Goal: Task Accomplishment & Management: Complete application form

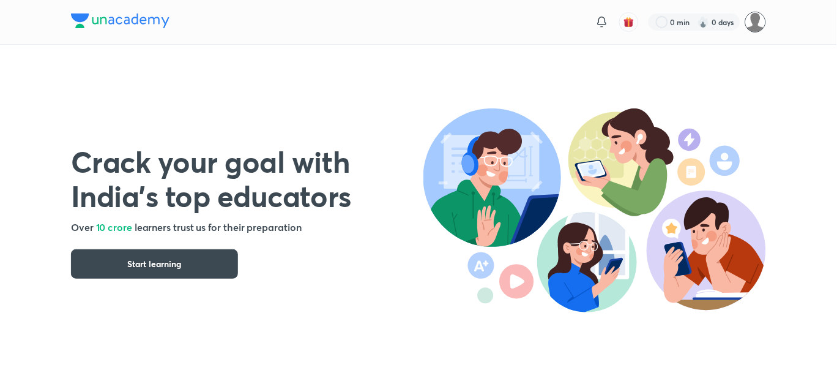
click at [761, 18] on img at bounding box center [755, 22] width 21 height 21
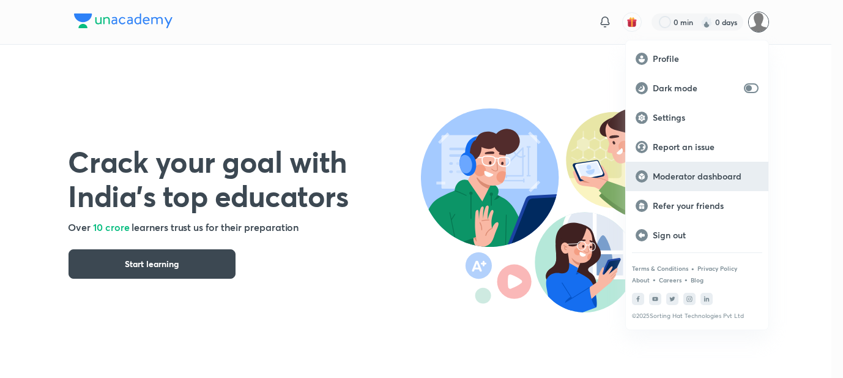
click at [673, 175] on p "Moderator dashboard" at bounding box center [706, 176] width 106 height 11
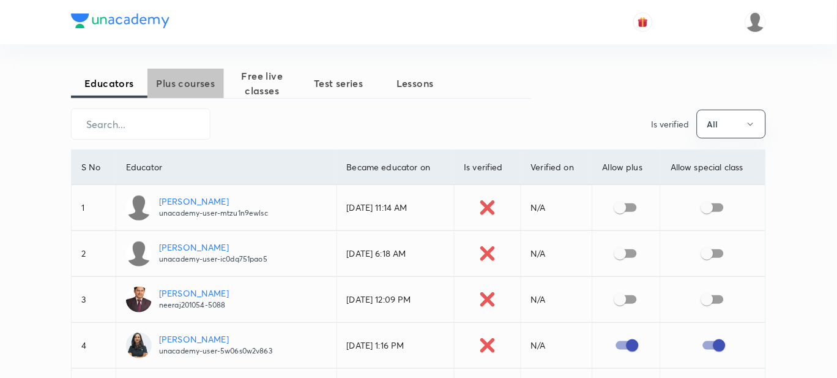
click at [223, 88] on span "Plus courses" at bounding box center [186, 83] width 77 height 15
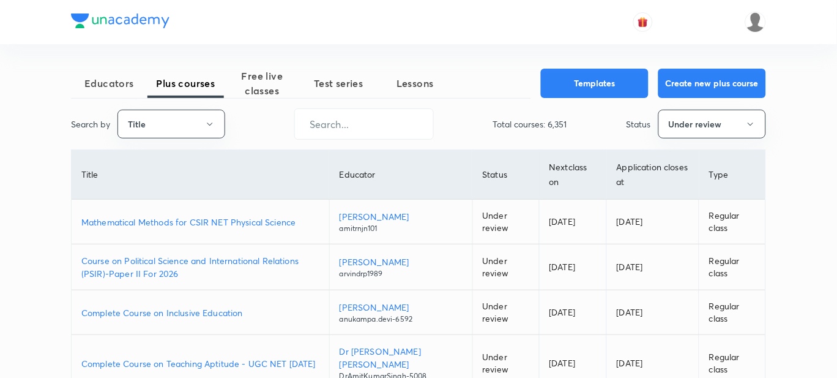
click at [193, 225] on p "Mathematical Methods for CSIR NET Physical Science" at bounding box center [200, 221] width 238 height 13
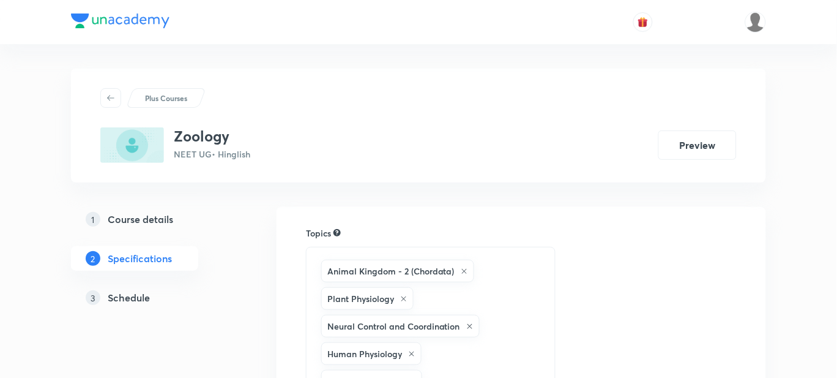
click at [140, 301] on h5 "Schedule" at bounding box center [129, 297] width 42 height 15
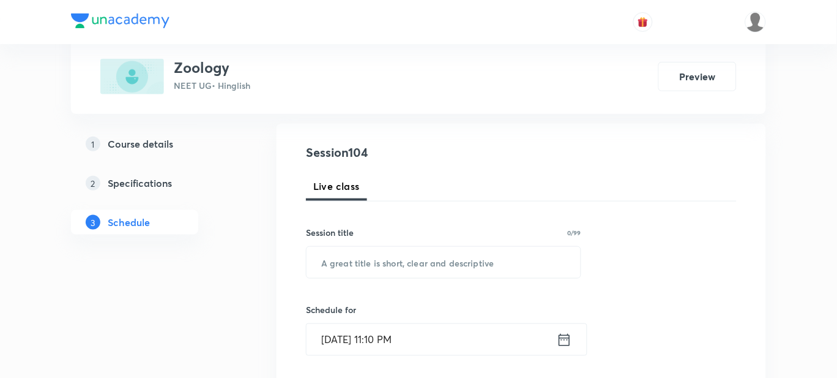
scroll to position [121, 0]
click at [344, 273] on input "text" at bounding box center [444, 262] width 274 height 31
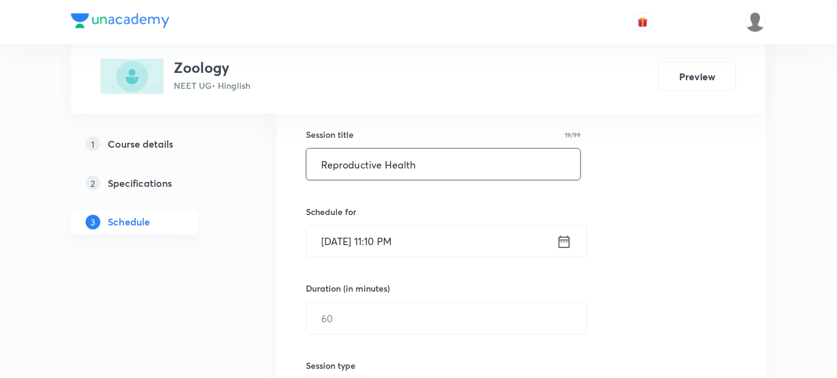
scroll to position [226, 0]
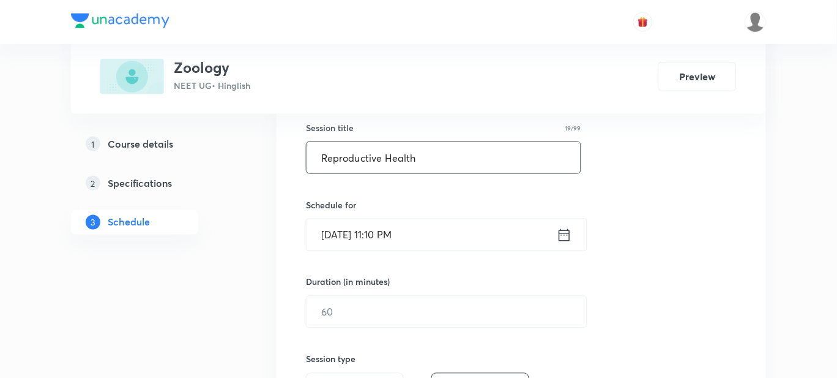
type input "Reproductive Health"
click at [425, 236] on input "Aug 31, 2025, 11:10 PM" at bounding box center [432, 234] width 250 height 31
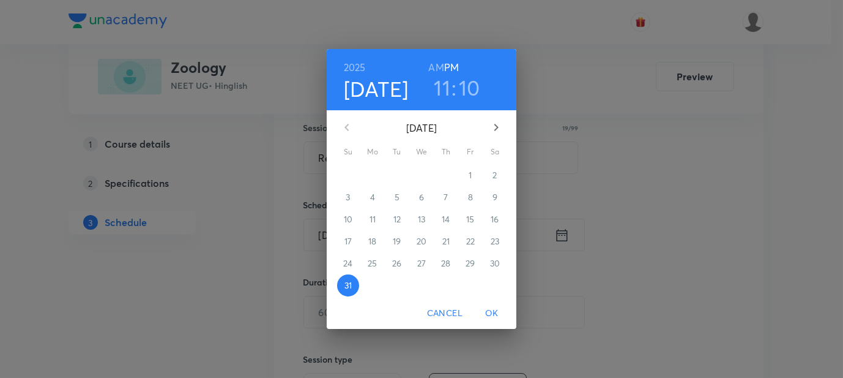
click at [447, 293] on div "4" at bounding box center [446, 285] width 24 height 22
click at [442, 314] on span "Cancel" at bounding box center [444, 312] width 35 height 15
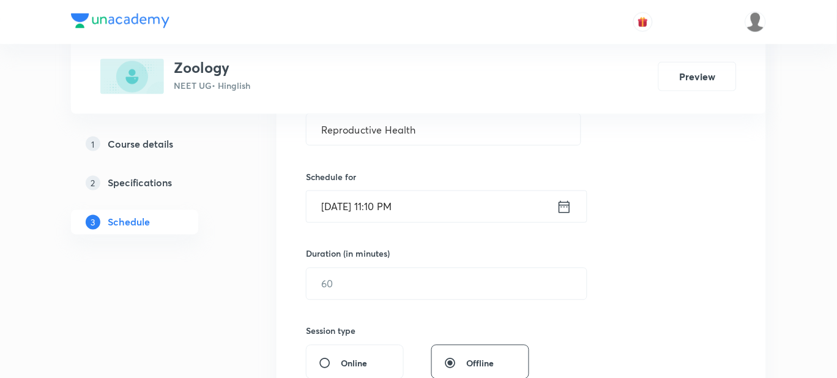
scroll to position [252, 0]
click at [345, 207] on input "Aug 31, 2025, 11:10 PM" at bounding box center [432, 208] width 250 height 31
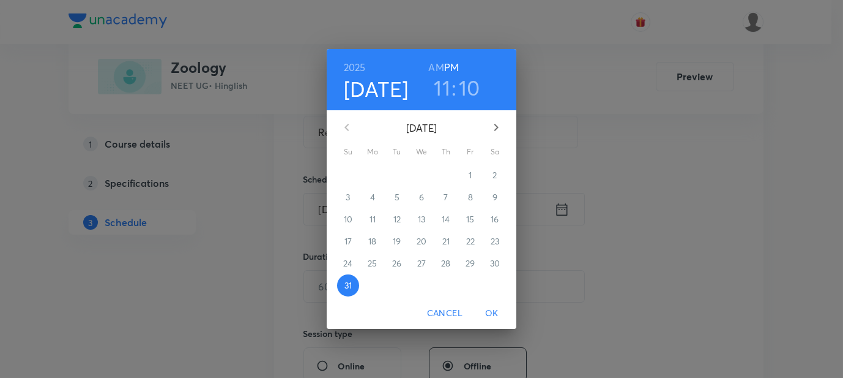
click at [491, 129] on icon "button" at bounding box center [496, 127] width 15 height 15
click at [372, 173] on p "1" at bounding box center [372, 175] width 3 height 12
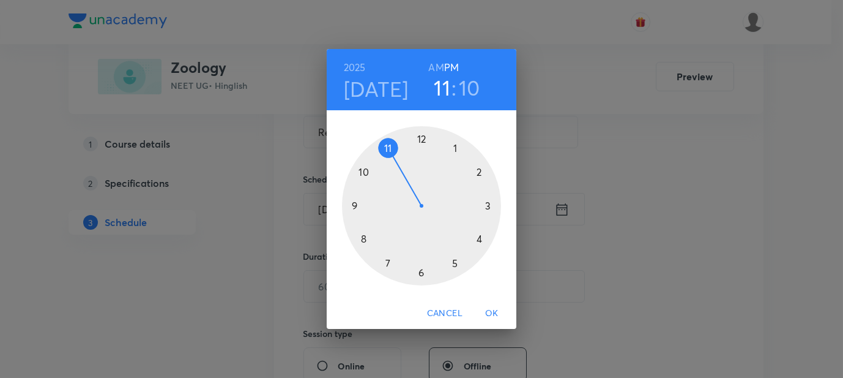
click at [436, 67] on h6 "AM" at bounding box center [435, 67] width 15 height 17
click at [362, 239] on div at bounding box center [421, 205] width 159 height 159
click at [455, 263] on div at bounding box center [421, 205] width 159 height 159
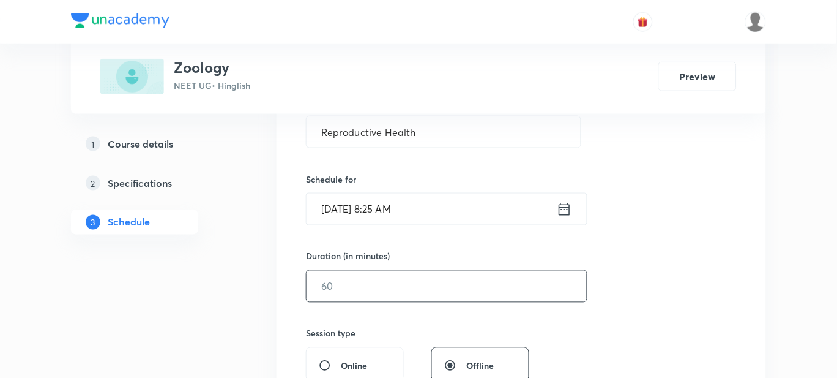
click at [383, 287] on input "text" at bounding box center [447, 286] width 280 height 31
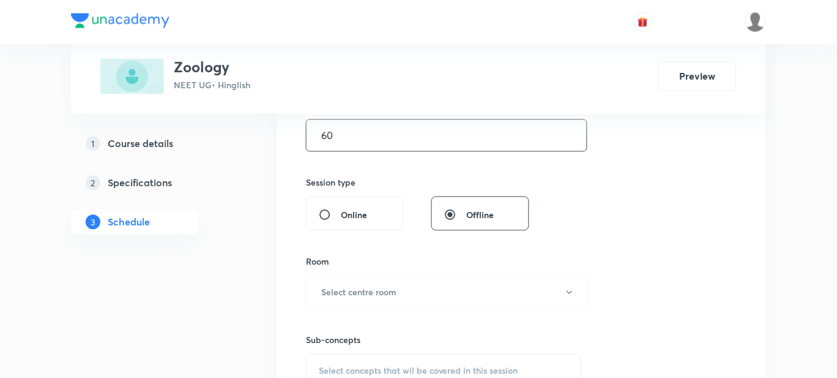
scroll to position [402, 0]
type input "60"
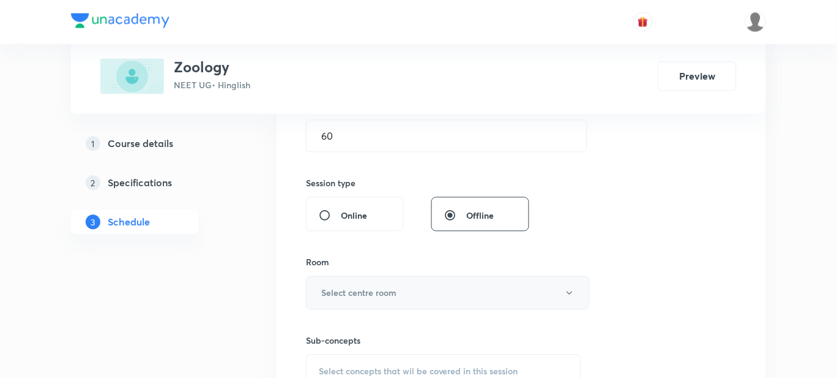
click at [373, 283] on button "Select centre room" at bounding box center [448, 293] width 284 height 34
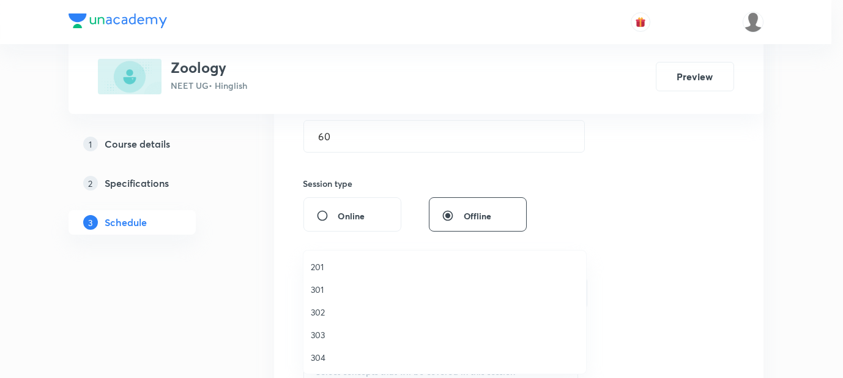
click at [327, 283] on span "301" at bounding box center [445, 289] width 268 height 13
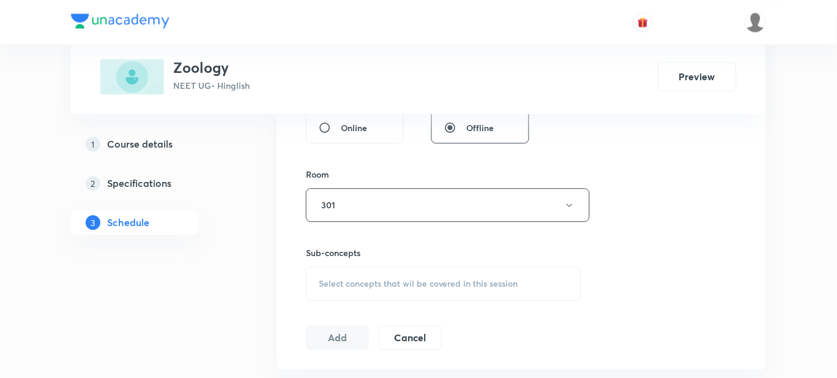
scroll to position [490, 0]
click at [348, 280] on span "Select concepts that wil be covered in this session" at bounding box center [419, 283] width 200 height 10
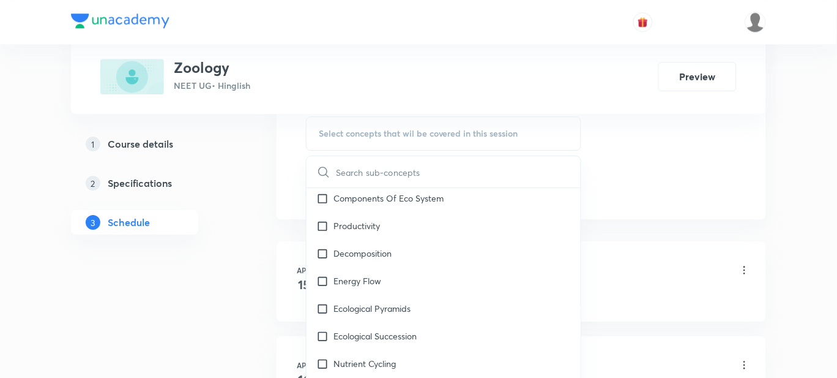
scroll to position [12017, 0]
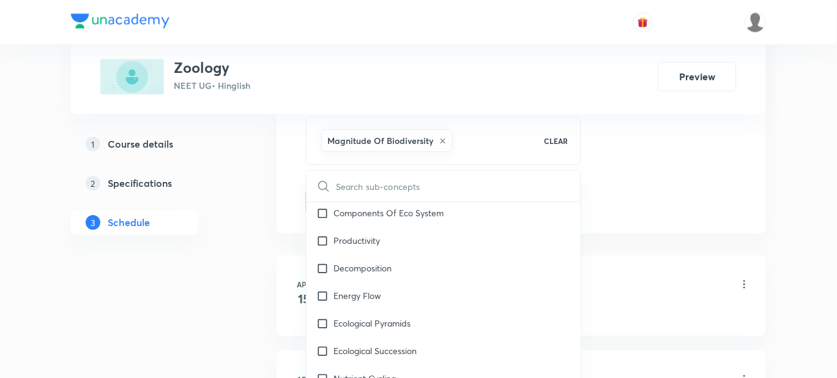
checkbox input "true"
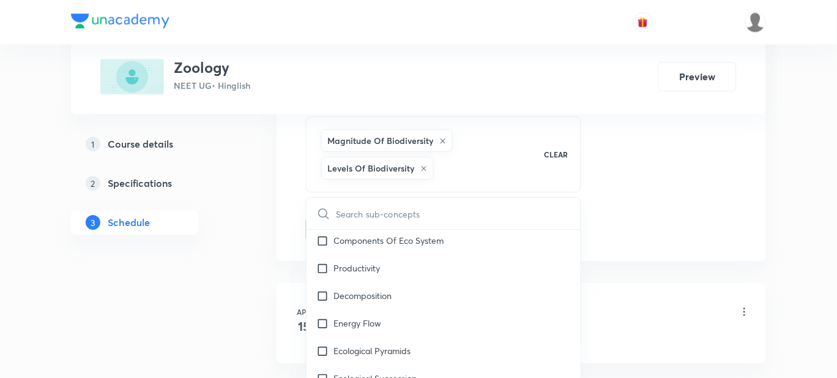
checkbox input "true"
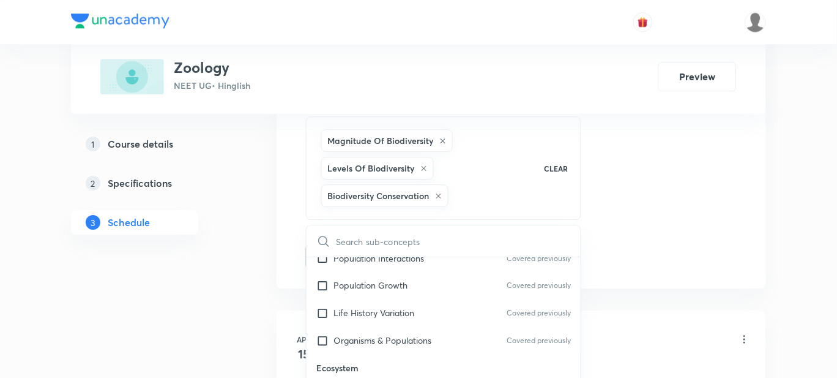
scroll to position [11851, 0]
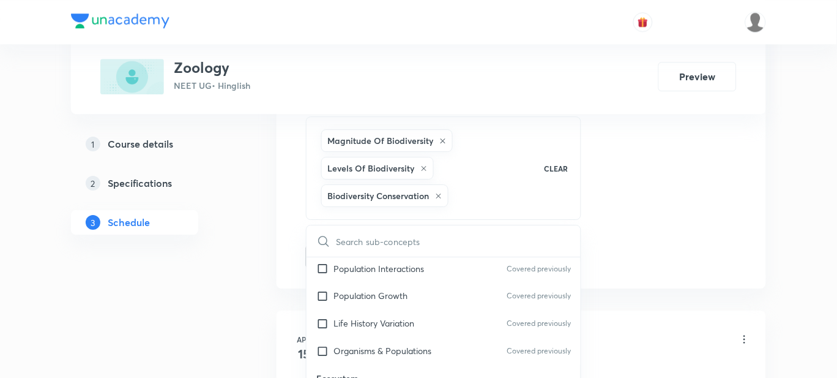
checkbox input "true"
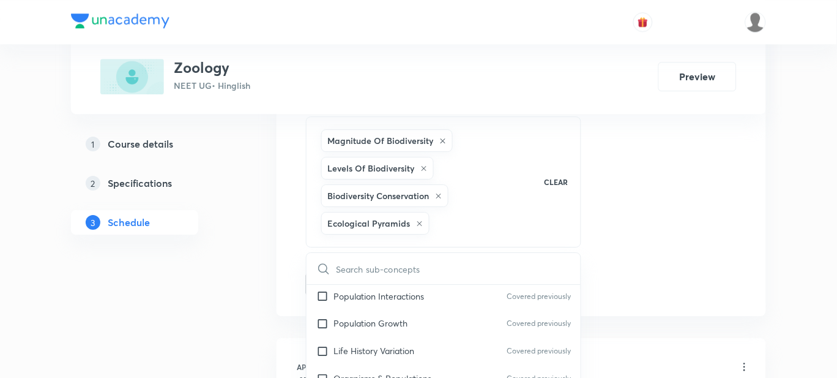
scroll to position [11766, 0]
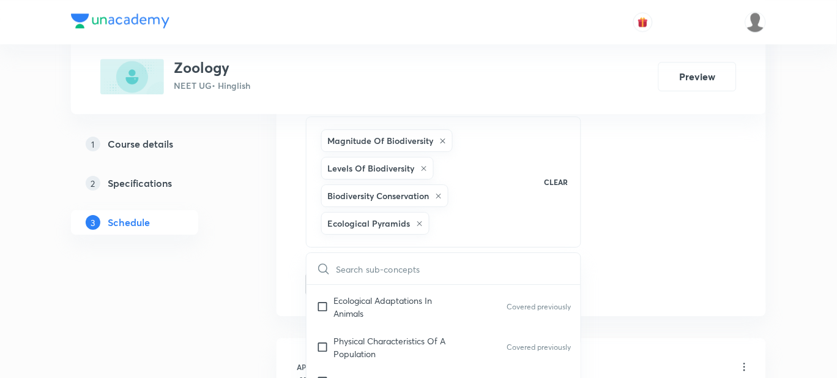
checkbox input "true"
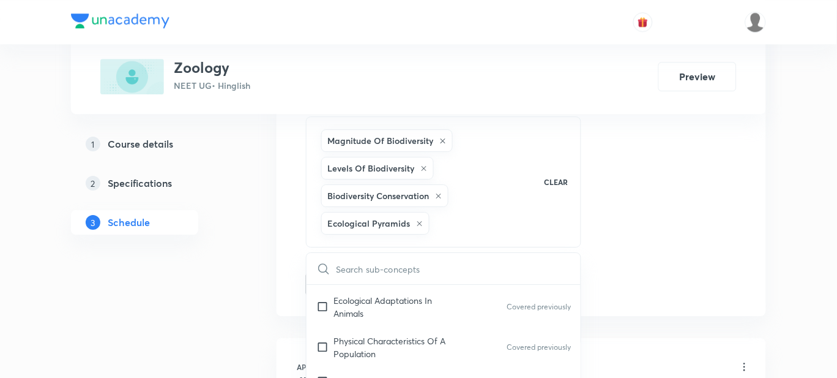
checkbox input "true"
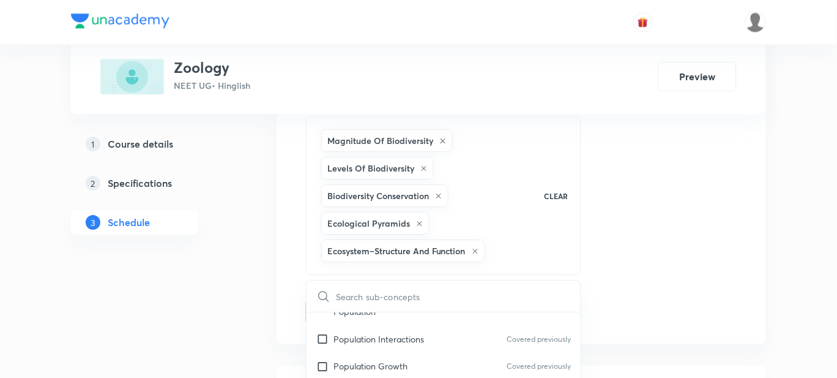
scroll to position [11797, 0]
checkbox input "true"
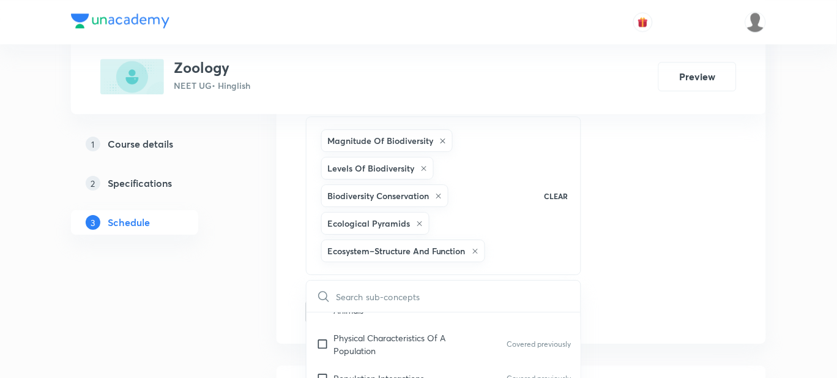
checkbox input "true"
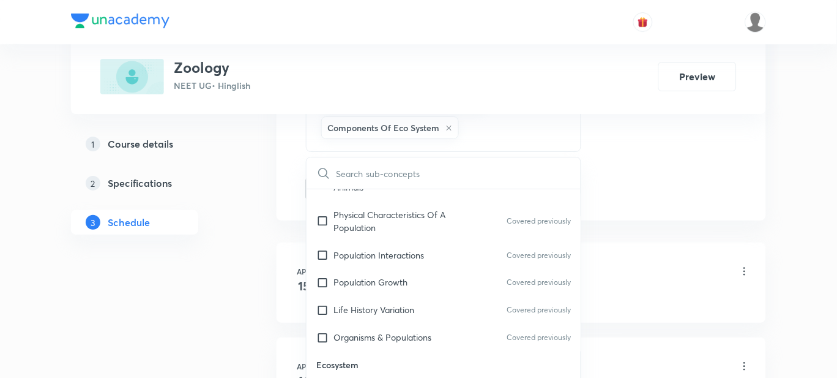
scroll to position [804, 0]
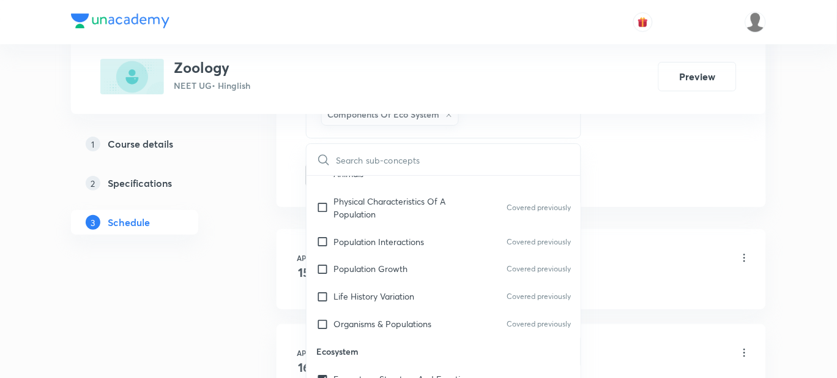
checkbox input "true"
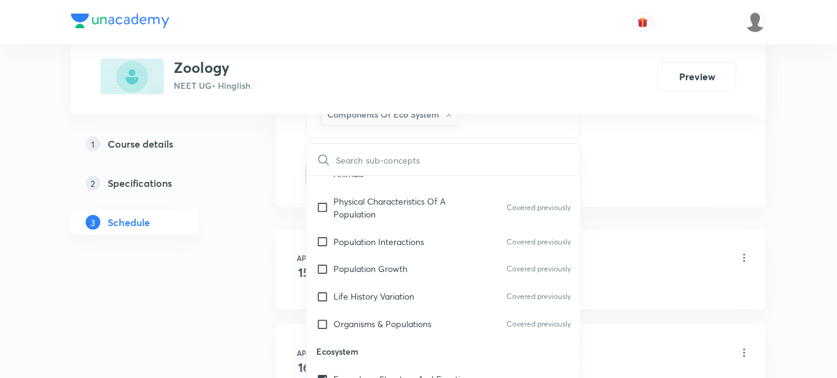
checkbox input "true"
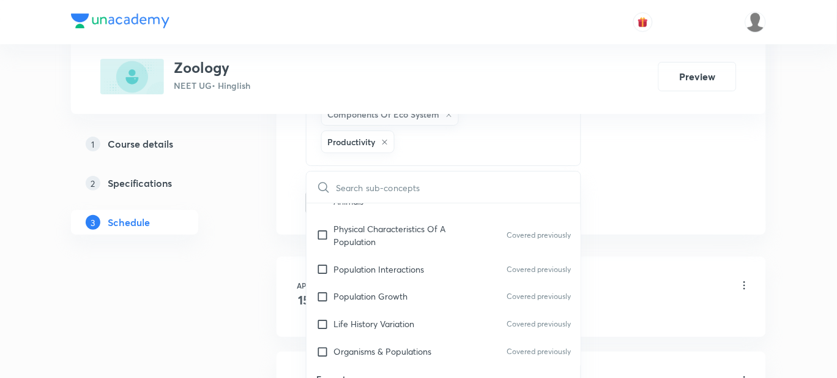
checkbox input "true"
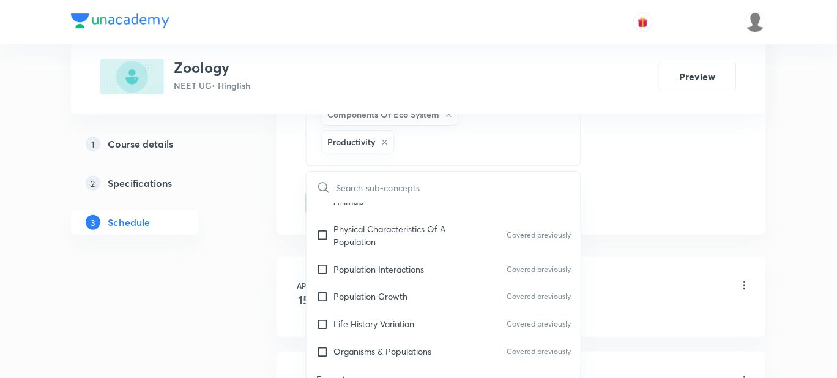
checkbox input "true"
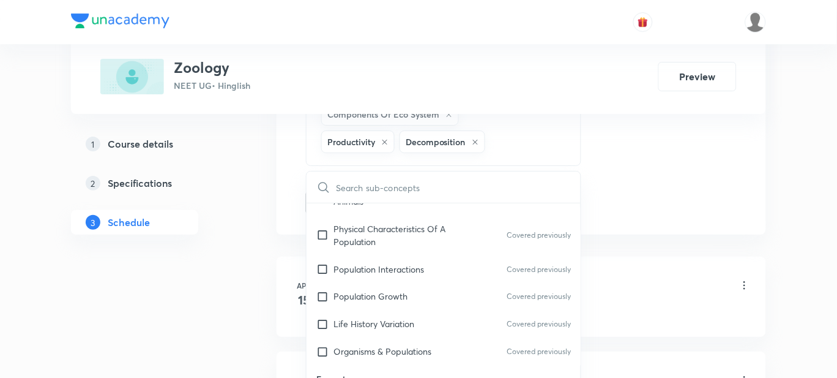
checkbox input "true"
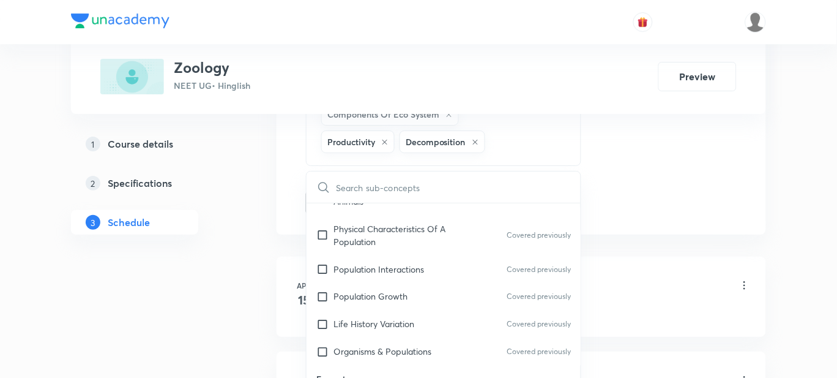
checkbox input "true"
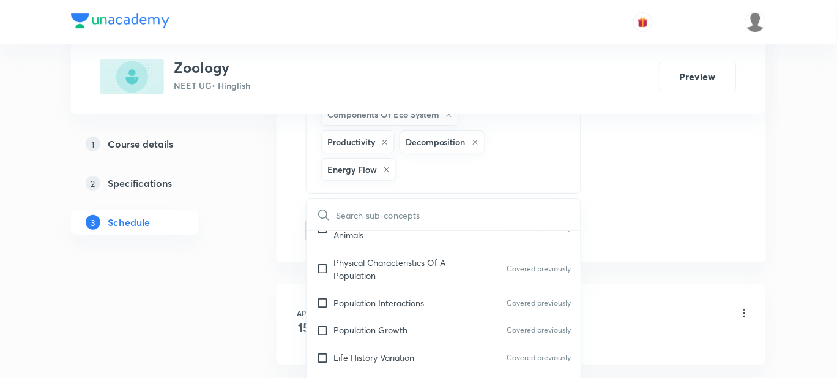
scroll to position [11786, 0]
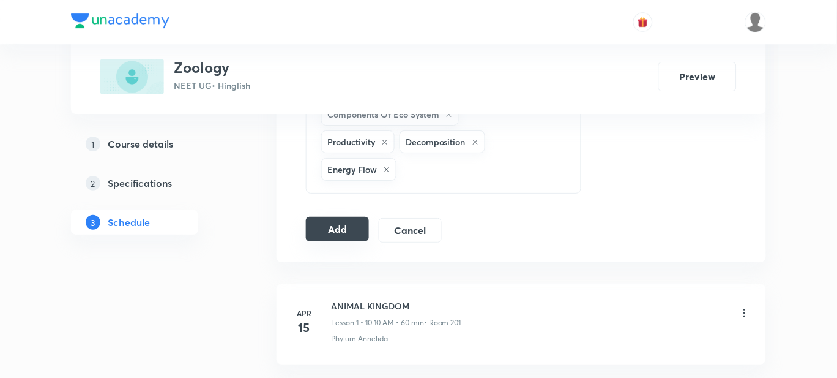
click at [332, 217] on button "Add" at bounding box center [337, 229] width 63 height 24
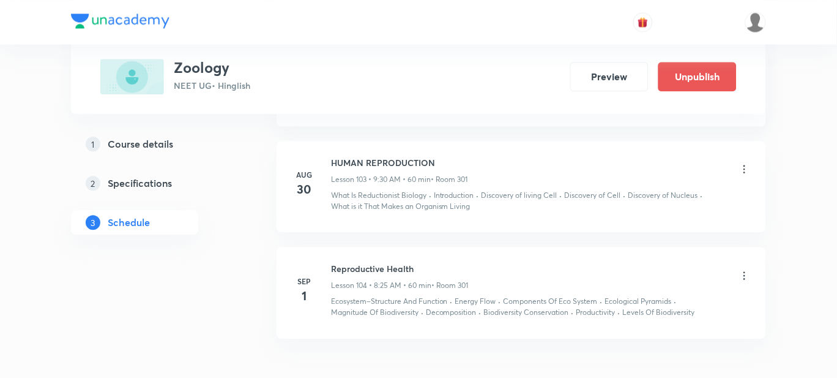
scroll to position [10197, 0]
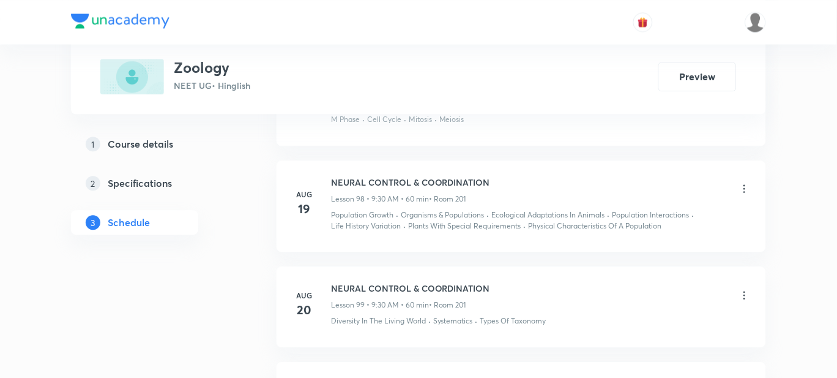
scroll to position [10636, 0]
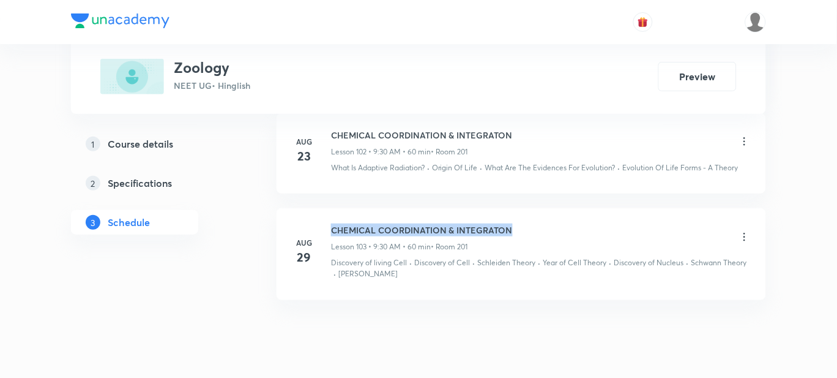
drag, startPoint x: 526, startPoint y: 195, endPoint x: 325, endPoint y: 181, distance: 201.8
click at [325, 208] on li "[DATE] CHEMICAL COORDINATION & INTEGRATON Lesson 103 • 9:30 AM • 60 min • Room …" at bounding box center [522, 254] width 490 height 92
copy h6 "CHEMICAL COORDINATION & INTEGRATON"
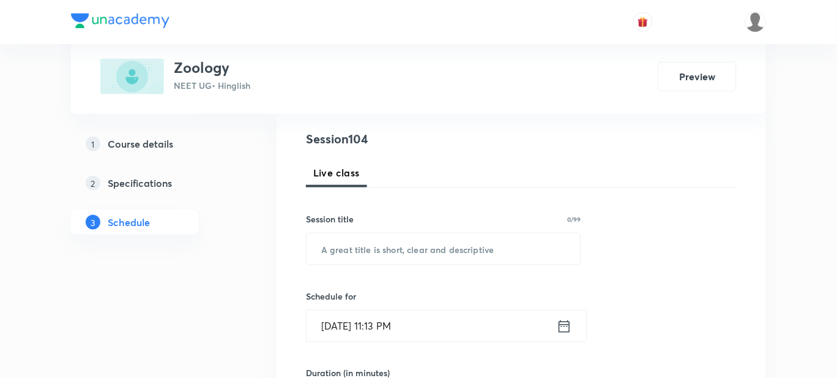
scroll to position [140, 0]
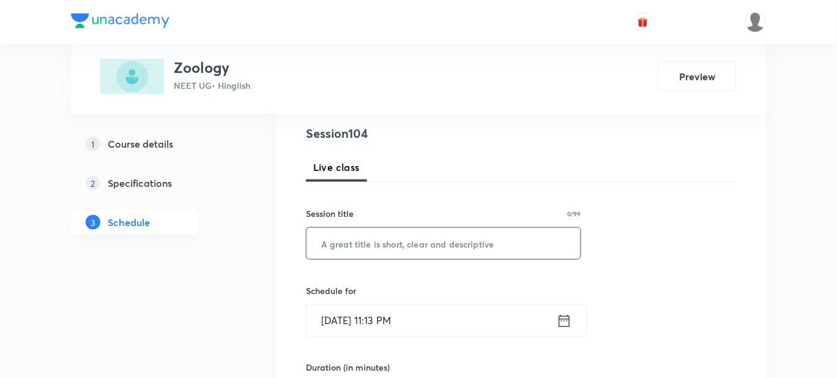
click at [346, 235] on input "text" at bounding box center [444, 243] width 274 height 31
paste input "CHEMICAL COORDINATION & INTEGRATON"
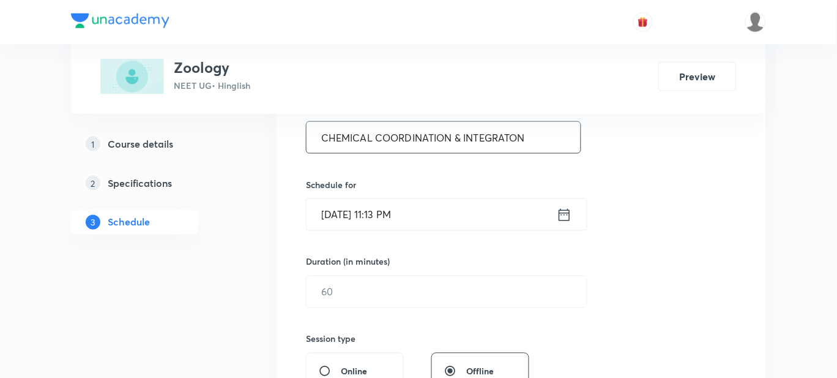
scroll to position [245, 0]
type input "CHEMICAL COORDINATION & INTEGRATON"
click at [370, 220] on input "[DATE] 11:13 PM" at bounding box center [432, 215] width 250 height 31
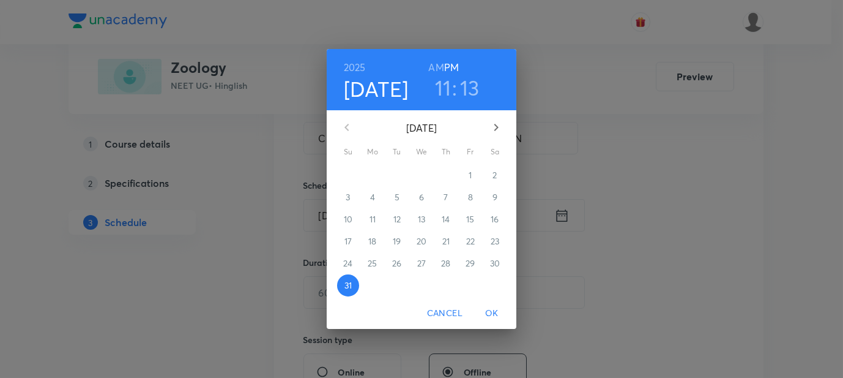
click at [500, 124] on icon "button" at bounding box center [496, 127] width 15 height 15
click at [373, 173] on p "1" at bounding box center [372, 175] width 3 height 12
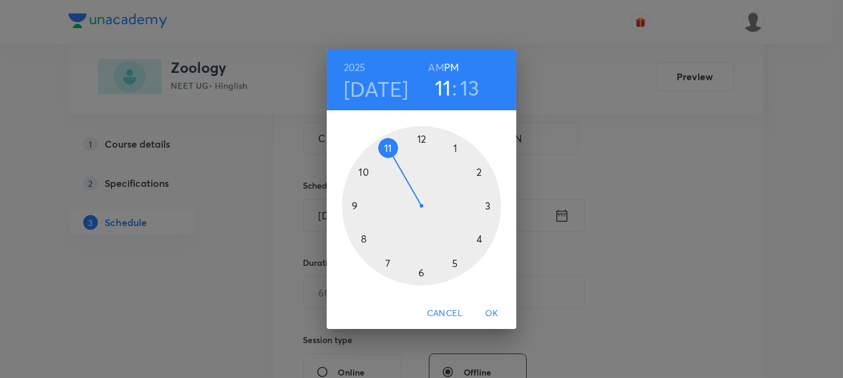
click at [440, 69] on h6 "AM" at bounding box center [435, 67] width 15 height 17
click at [356, 205] on div at bounding box center [421, 205] width 159 height 159
click at [420, 272] on div at bounding box center [421, 205] width 159 height 159
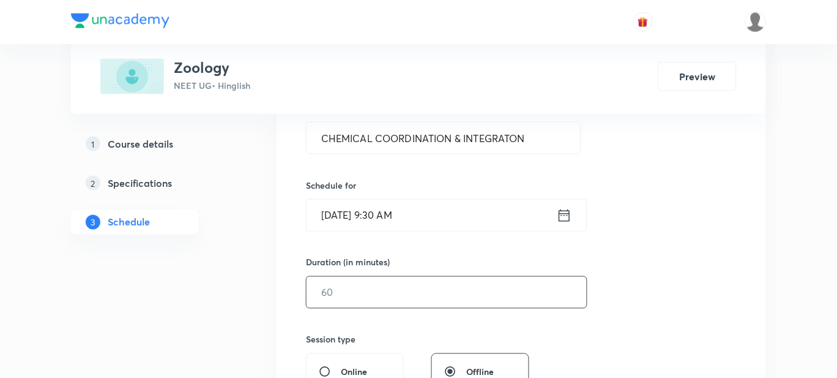
click at [367, 294] on input "text" at bounding box center [447, 292] width 280 height 31
type input "60"
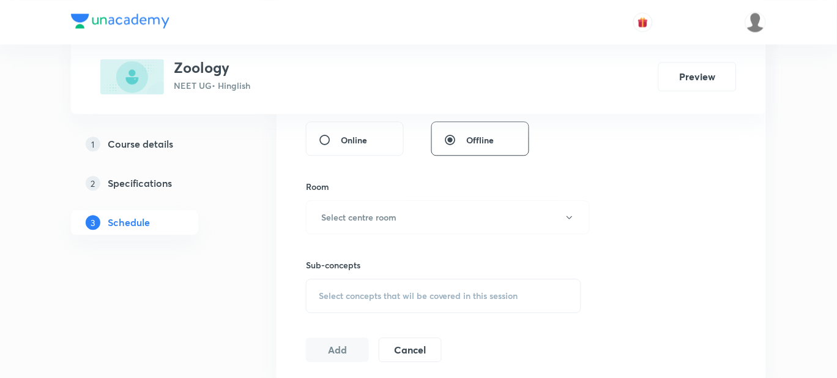
scroll to position [478, 0]
click at [395, 210] on h6 "Select centre room" at bounding box center [358, 216] width 75 height 13
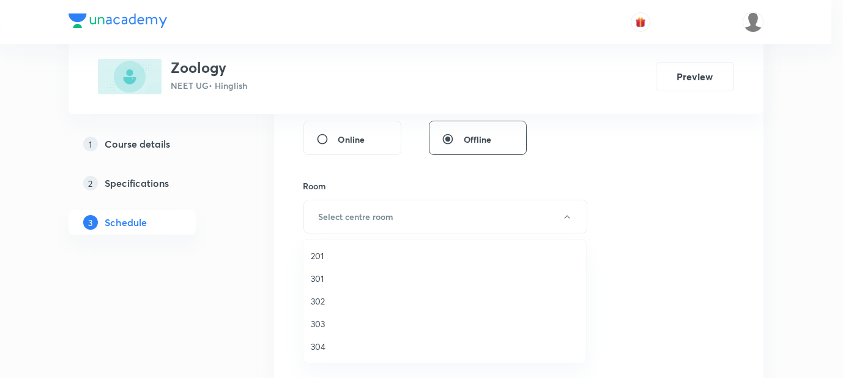
click at [323, 272] on span "301" at bounding box center [445, 278] width 268 height 13
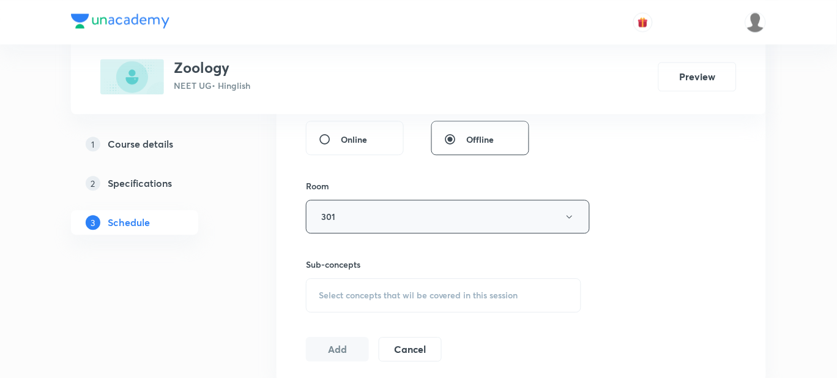
click at [346, 214] on button "301" at bounding box center [448, 217] width 284 height 34
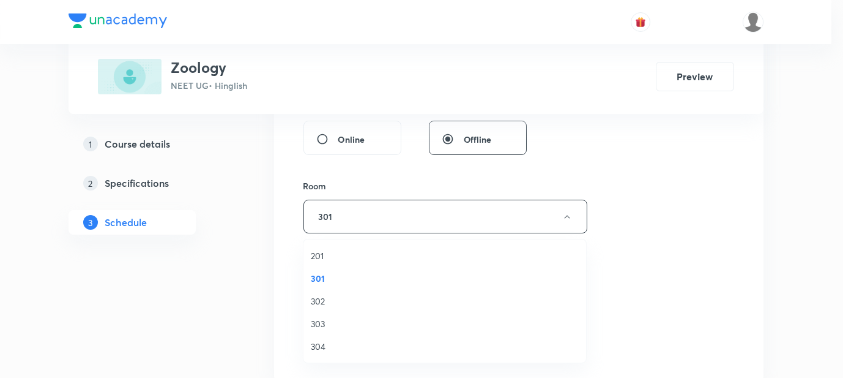
click at [314, 247] on li "201" at bounding box center [445, 255] width 283 height 23
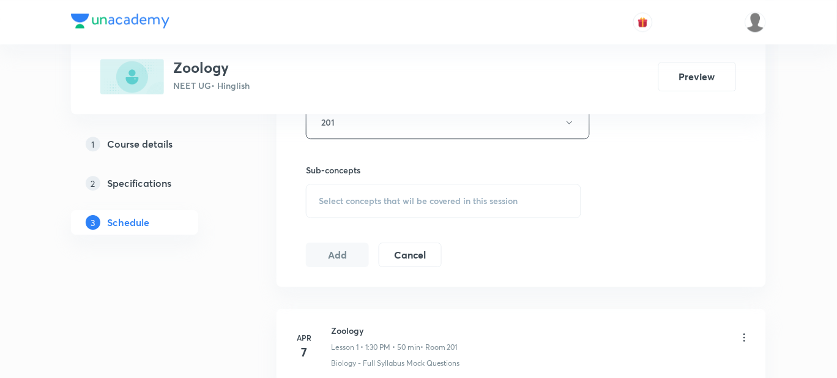
scroll to position [577, 0]
click at [354, 200] on span "Select concepts that wil be covered in this session" at bounding box center [419, 197] width 200 height 10
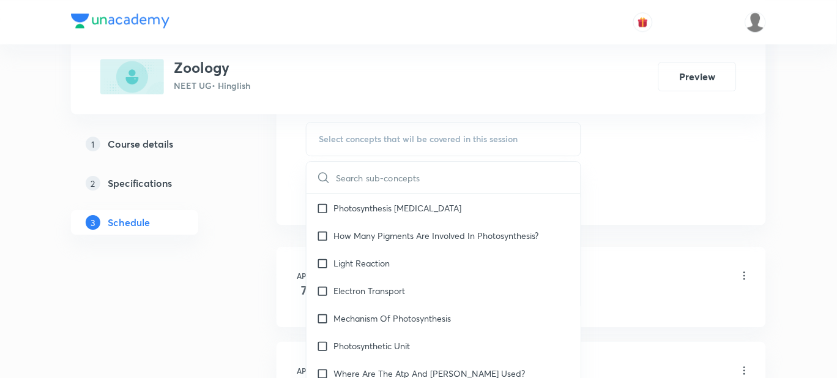
scroll to position [3969, 0]
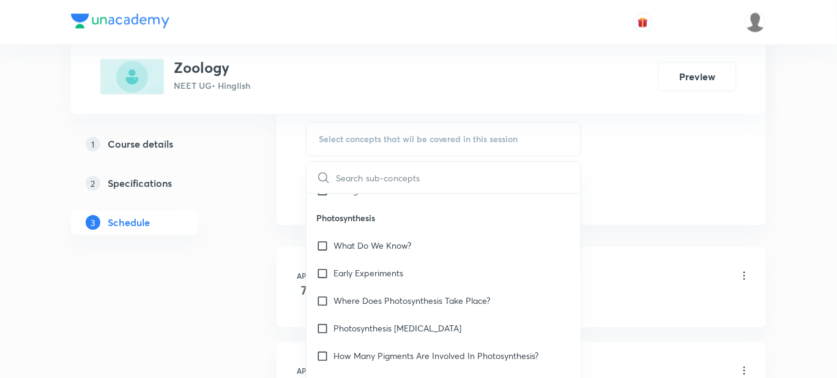
click at [409, 263] on div "Early Experiments" at bounding box center [444, 273] width 274 height 28
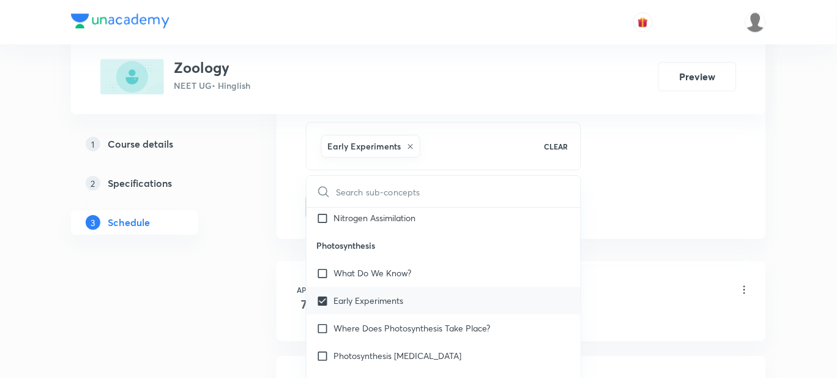
scroll to position [3953, 0]
click at [387, 307] on div "Early Experiments" at bounding box center [444, 302] width 274 height 28
checkbox input "false"
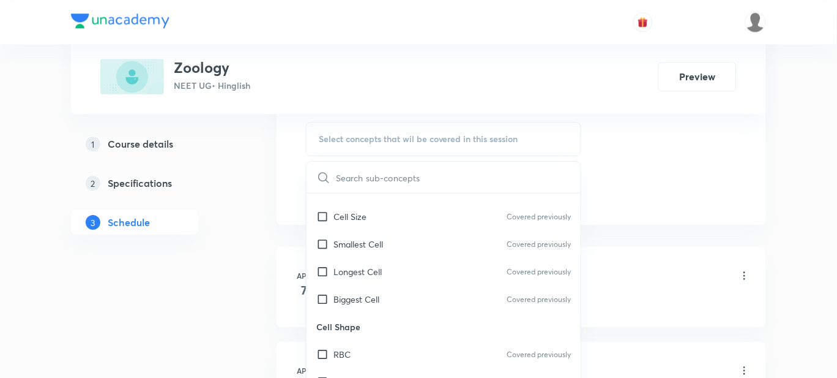
scroll to position [14345, 0]
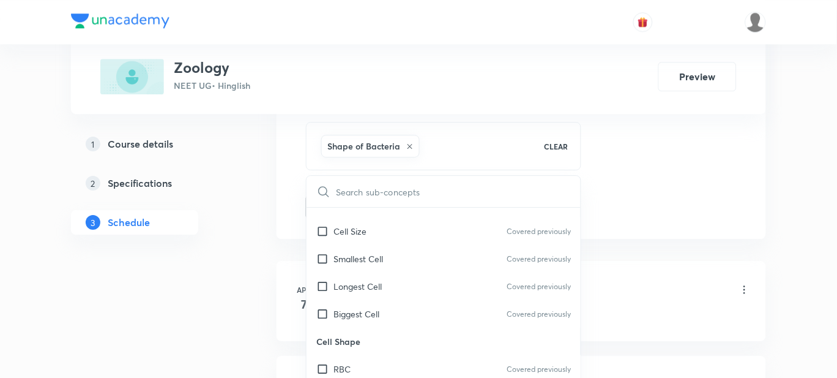
checkbox input "true"
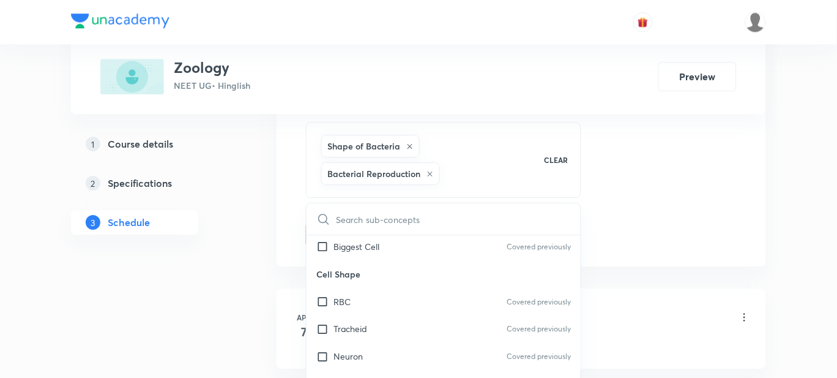
scroll to position [14441, 0]
checkbox input "true"
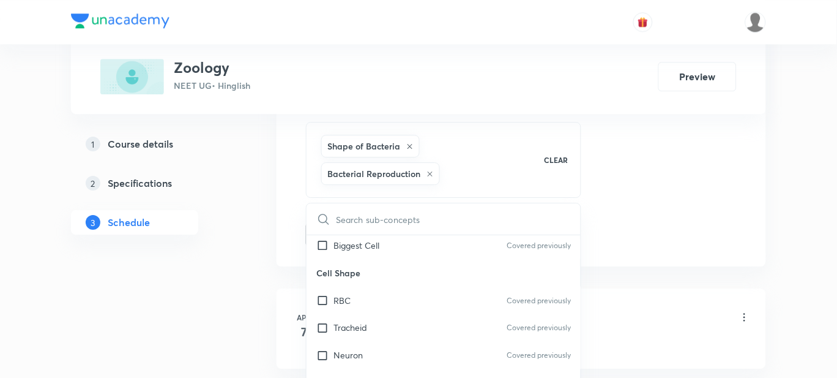
checkbox input "true"
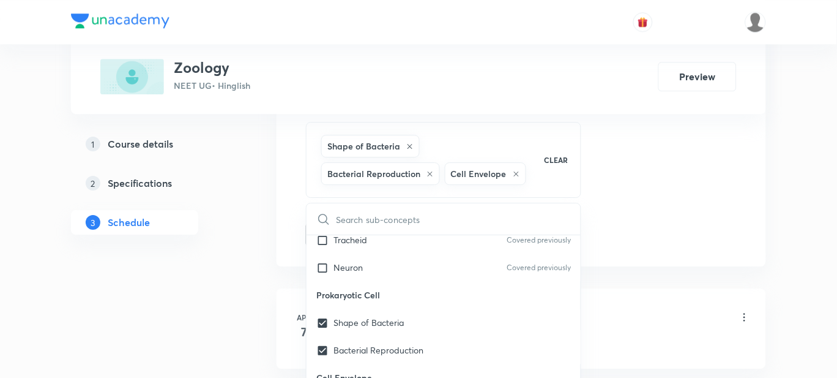
scroll to position [14529, 0]
checkbox input "true"
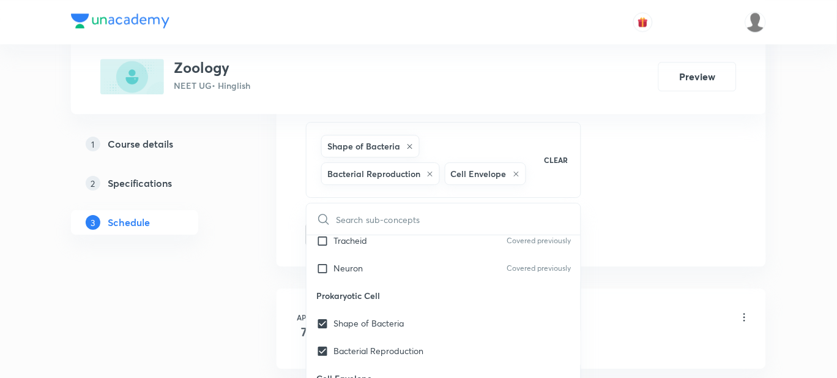
checkbox input "true"
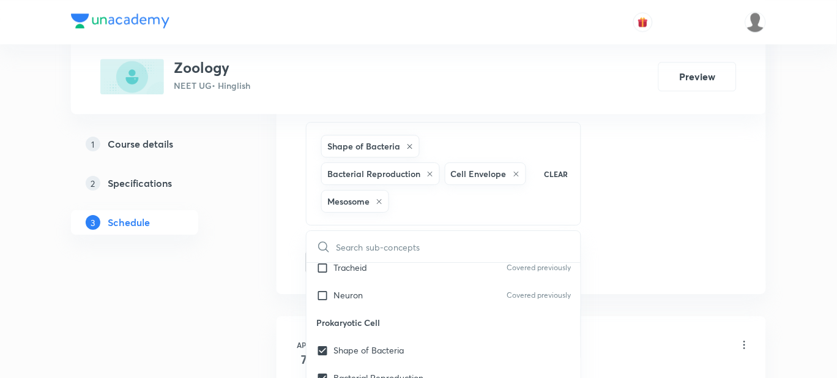
checkbox input "true"
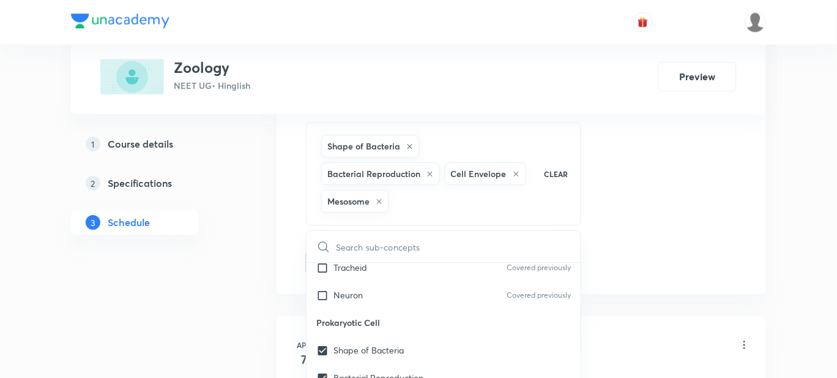
checkbox input "true"
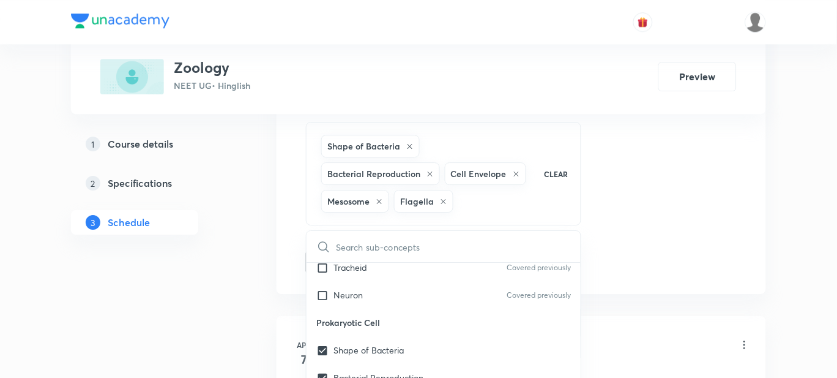
checkbox input "true"
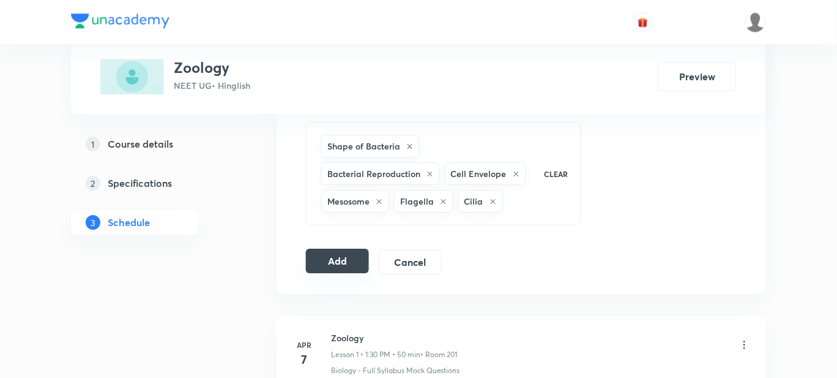
click at [339, 256] on button "Add" at bounding box center [337, 260] width 63 height 24
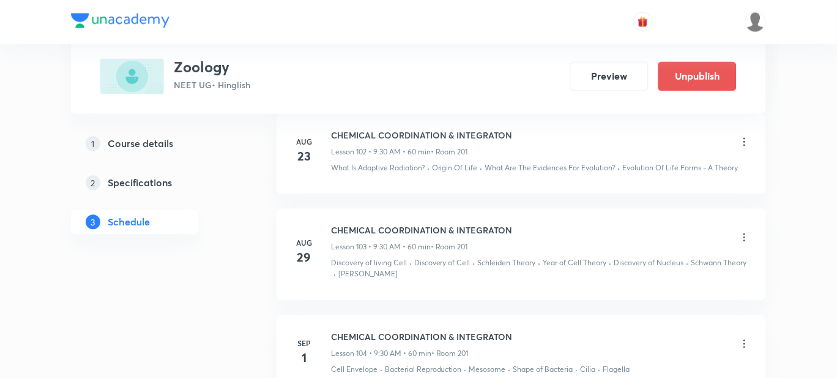
scroll to position [10168, 0]
